Goal: Book appointment/travel/reservation

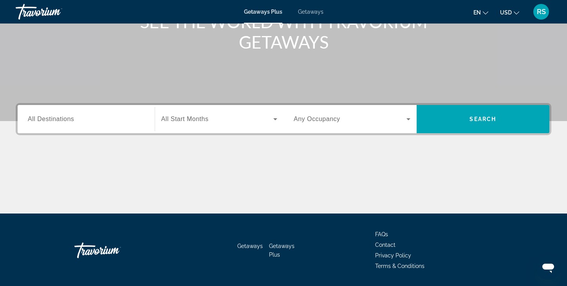
scroll to position [123, 0]
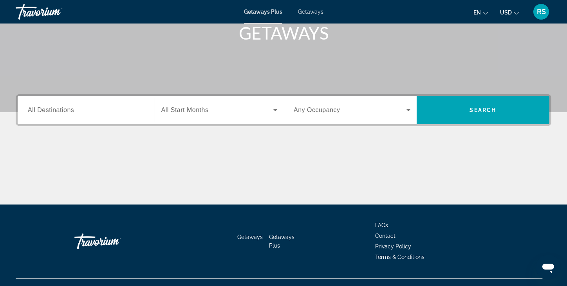
click at [56, 111] on span "All Destinations" at bounding box center [51, 110] width 46 height 7
click at [56, 111] on input "Destination All Destinations" at bounding box center [86, 110] width 117 height 9
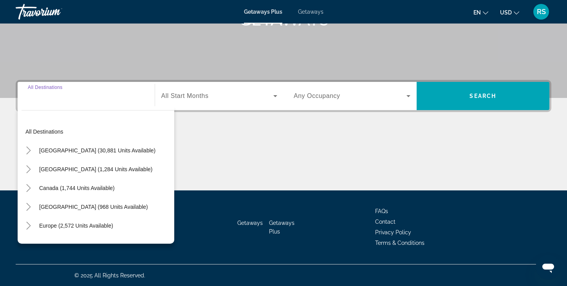
scroll to position [137, 0]
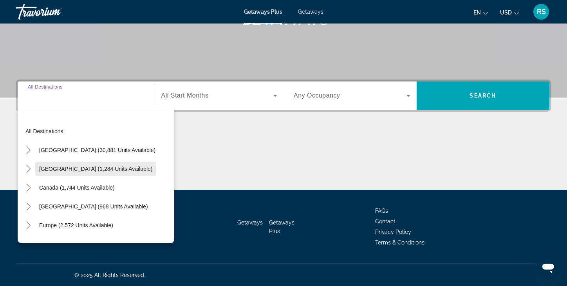
click at [51, 168] on span "[GEOGRAPHIC_DATA] (1,284 units available)" at bounding box center [95, 169] width 113 height 6
type input "**********"
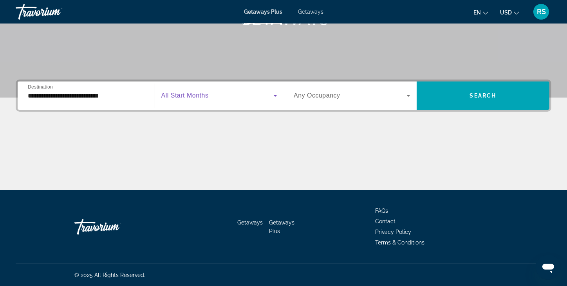
click at [275, 95] on icon "Search widget" at bounding box center [275, 96] width 4 height 2
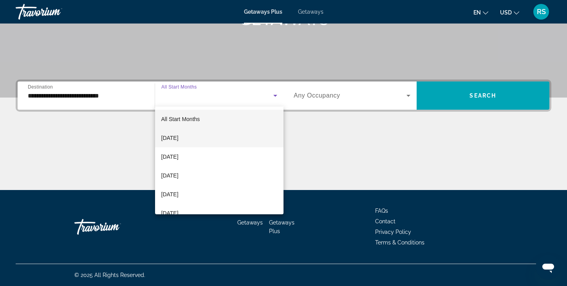
click at [174, 137] on span "[DATE]" at bounding box center [169, 137] width 17 height 9
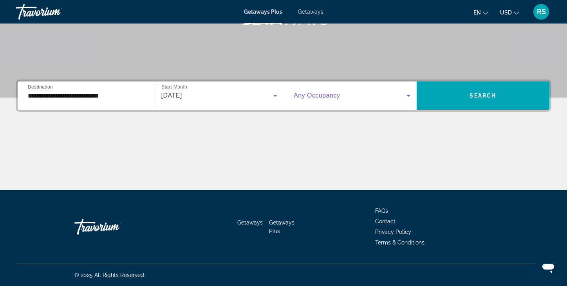
click at [407, 94] on icon "Search widget" at bounding box center [408, 95] width 9 height 9
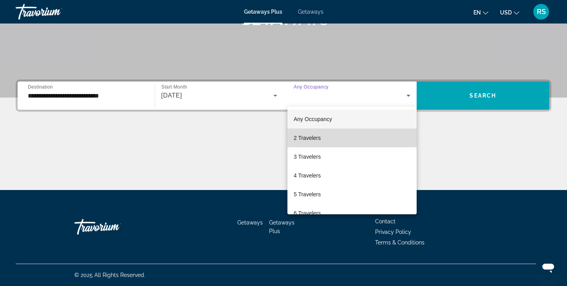
click at [309, 137] on span "2 Travelers" at bounding box center [307, 137] width 27 height 9
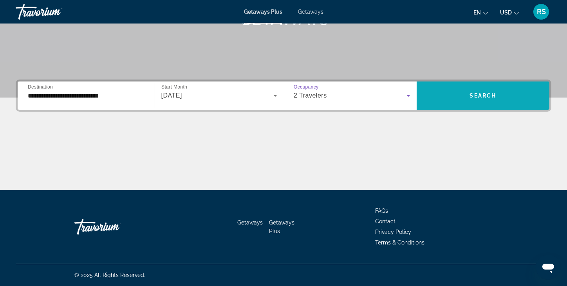
click at [487, 95] on span "Search" at bounding box center [483, 95] width 27 height 6
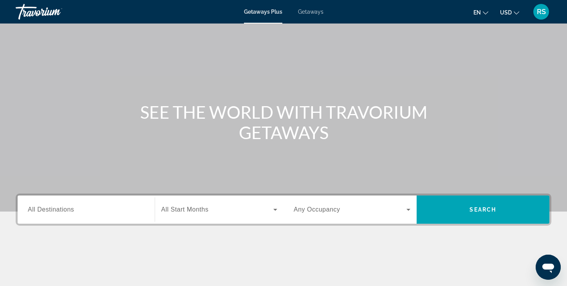
scroll to position [34, 0]
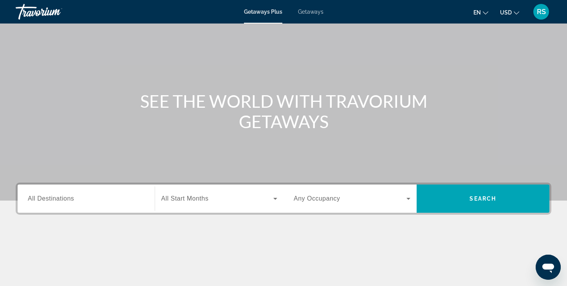
click at [43, 200] on span "All Destinations" at bounding box center [51, 198] width 46 height 7
click at [43, 200] on input "Destination All Destinations" at bounding box center [86, 198] width 117 height 9
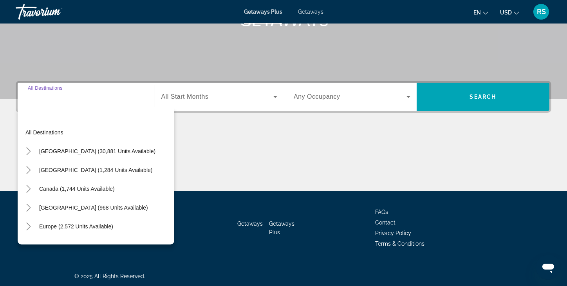
scroll to position [137, 0]
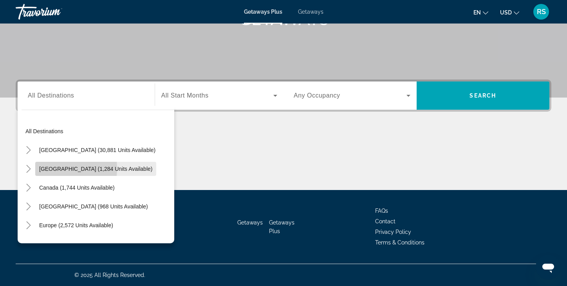
click at [47, 168] on span "[GEOGRAPHIC_DATA] (1,284 units available)" at bounding box center [95, 169] width 113 height 6
type input "**********"
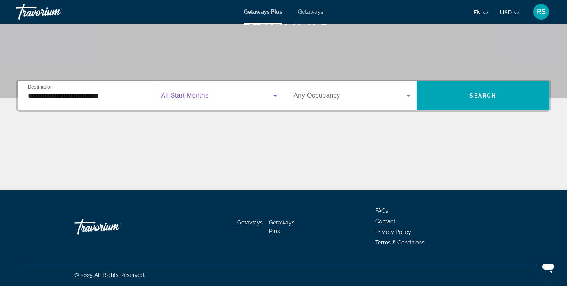
click at [274, 95] on icon "Search widget" at bounding box center [275, 96] width 4 height 2
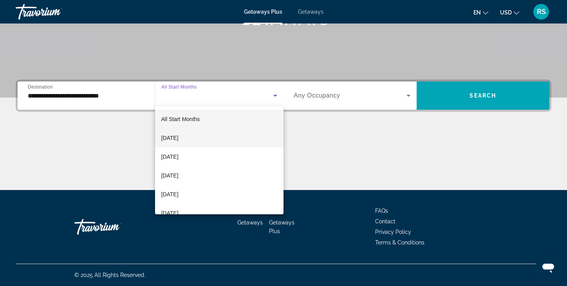
click at [179, 136] on span "[DATE]" at bounding box center [169, 137] width 17 height 9
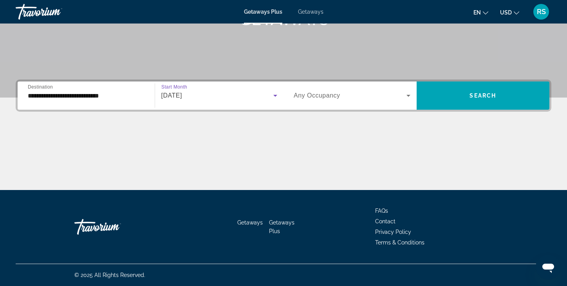
click at [409, 95] on icon "Search widget" at bounding box center [409, 96] width 4 height 2
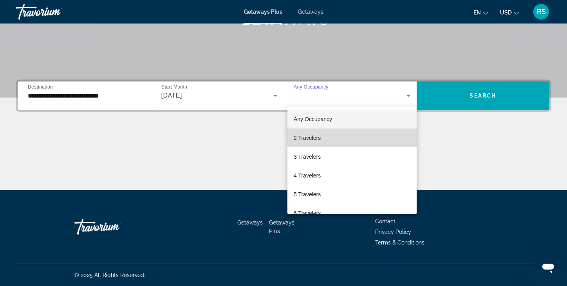
click at [326, 138] on mat-option "2 Travelers" at bounding box center [351, 137] width 129 height 19
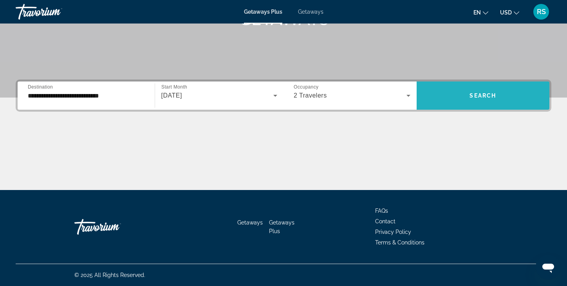
click at [475, 94] on span "Search" at bounding box center [483, 95] width 27 height 6
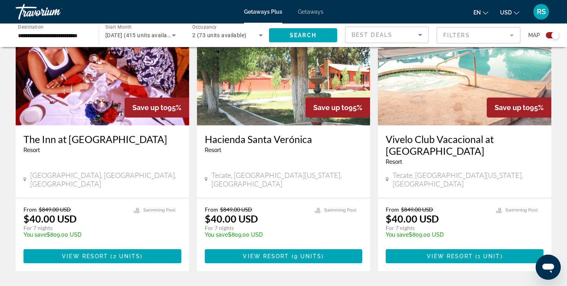
scroll to position [323, 0]
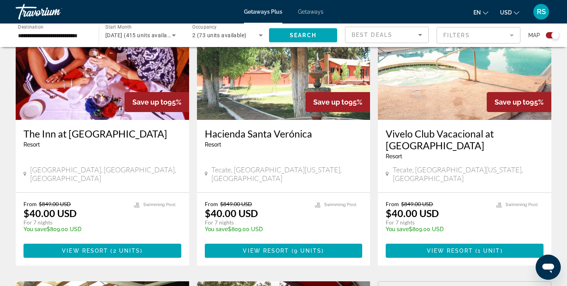
click at [107, 254] on div "From $849.00 USD $40.00 USD For 7 nights You save $809.00 USD temp 4.4 Swimming…" at bounding box center [103, 229] width 174 height 73
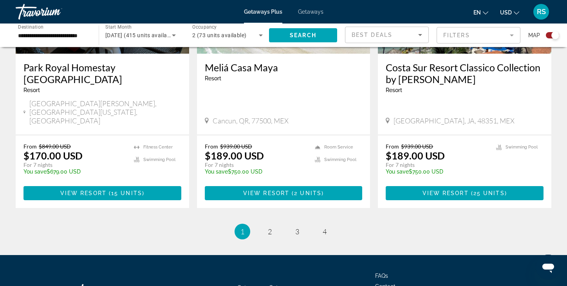
scroll to position [1260, 0]
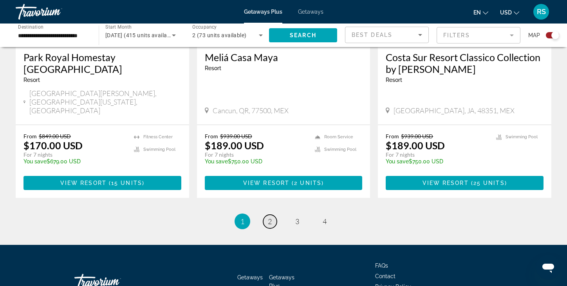
click at [270, 217] on span "2" at bounding box center [270, 221] width 4 height 9
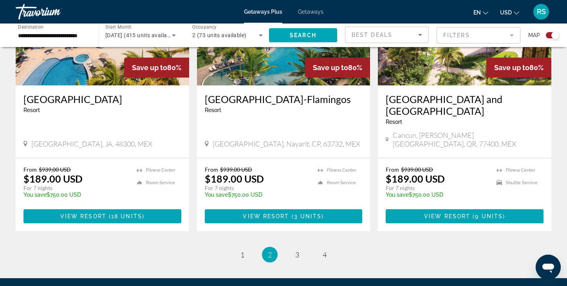
scroll to position [1247, 0]
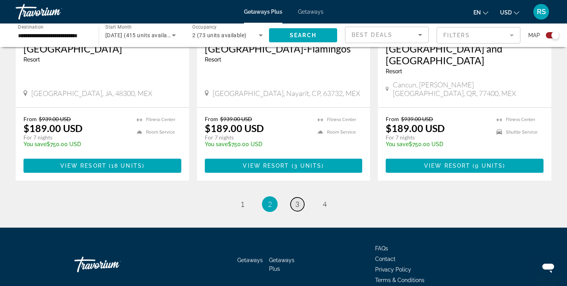
click at [298, 200] on span "3" at bounding box center [297, 204] width 4 height 9
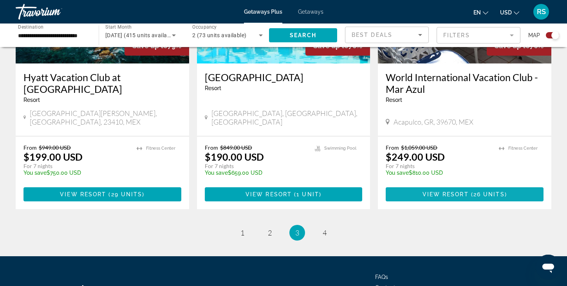
scroll to position [1271, 0]
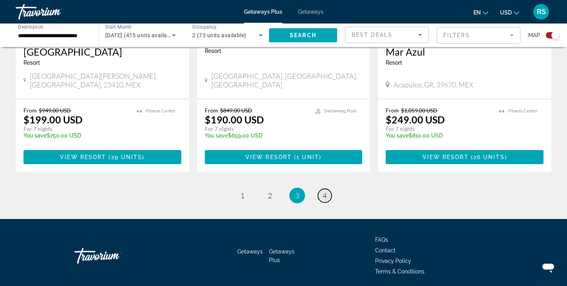
click at [324, 191] on span "4" at bounding box center [325, 195] width 4 height 9
